Goal: Transaction & Acquisition: Register for event/course

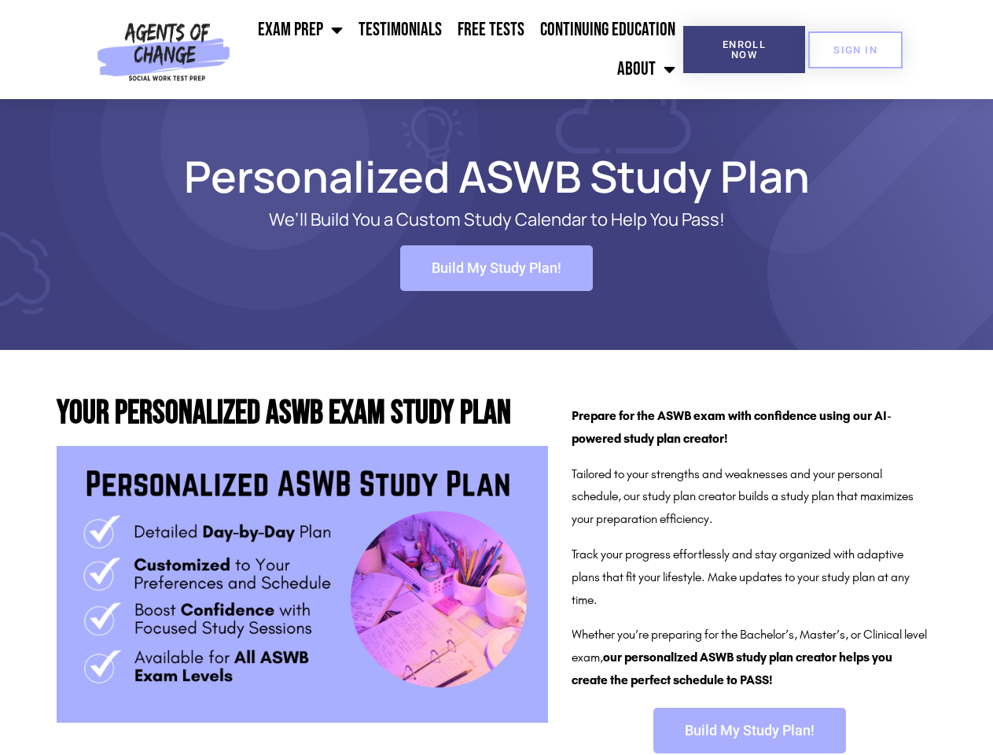
click at [460, 50] on ul "Exam Prep BSW Exam Prep: ASWB Bachelors Level Exam LMSW Exam Prep: ASWB Masters…" at bounding box center [460, 49] width 447 height 79
click at [744, 50] on span "Enroll Now" at bounding box center [744, 49] width 72 height 20
click at [855, 50] on span "SIGN IN" at bounding box center [855, 50] width 44 height 10
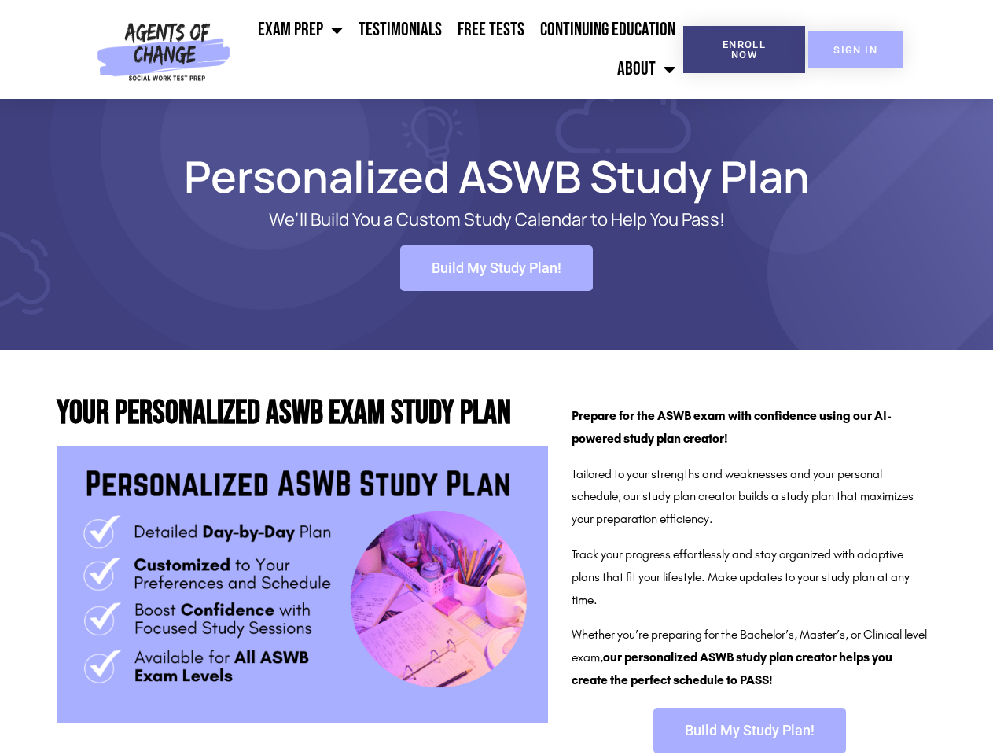
click at [855, 50] on span "SIGN IN" at bounding box center [855, 50] width 44 height 10
click at [496, 268] on span "Build My Study Plan!" at bounding box center [497, 268] width 130 height 14
click at [749, 730] on span "Build My Study Plan!" at bounding box center [750, 730] width 130 height 14
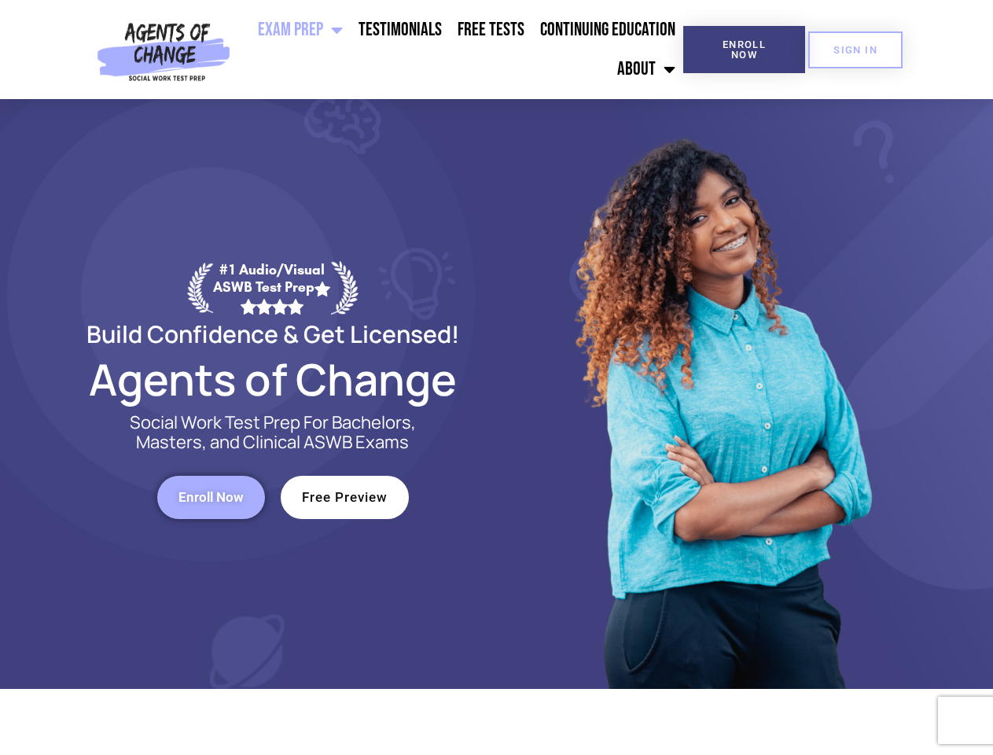
click at [497, 377] on div at bounding box center [721, 394] width 448 height 590
click at [460, 50] on ul "Exam Prep BSW Exam Prep: ASWB Bachelors Level Exam LMSW Exam Prep: ASWB Masters…" at bounding box center [460, 49] width 447 height 79
click at [744, 50] on span "Enroll Now" at bounding box center [744, 49] width 72 height 20
click at [855, 50] on span "SIGN IN" at bounding box center [855, 50] width 44 height 10
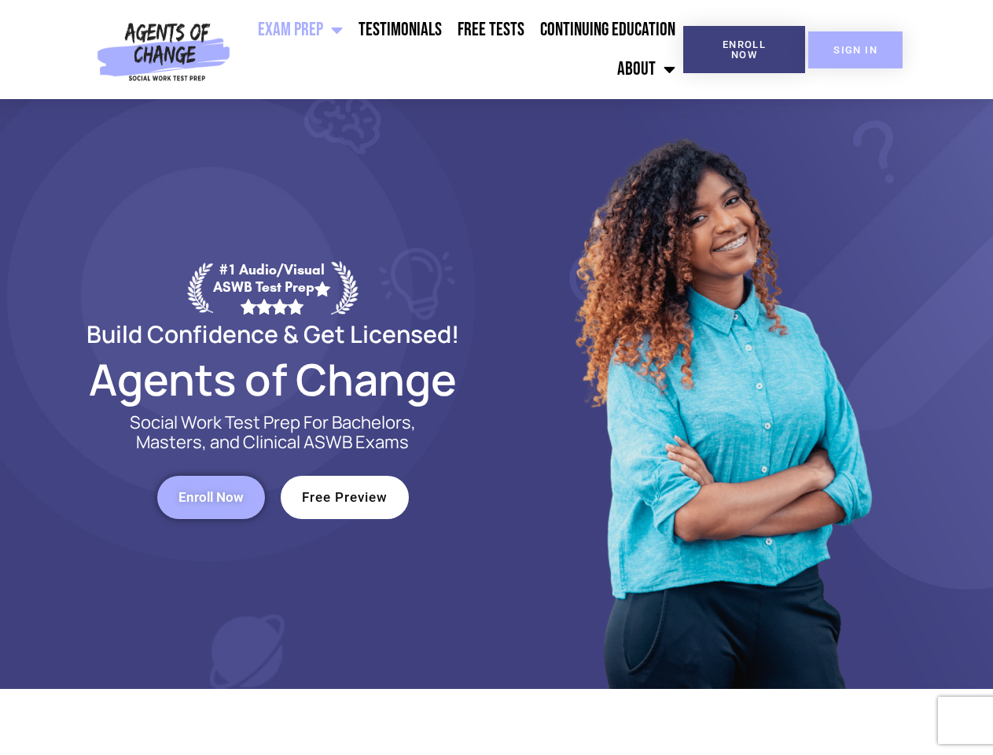
click at [855, 50] on span "SIGN IN" at bounding box center [855, 50] width 44 height 10
click at [211, 497] on span "Enroll Now" at bounding box center [210, 497] width 65 height 13
click at [344, 497] on span "Free Preview" at bounding box center [345, 497] width 86 height 13
